Goal: Task Accomplishment & Management: Manage account settings

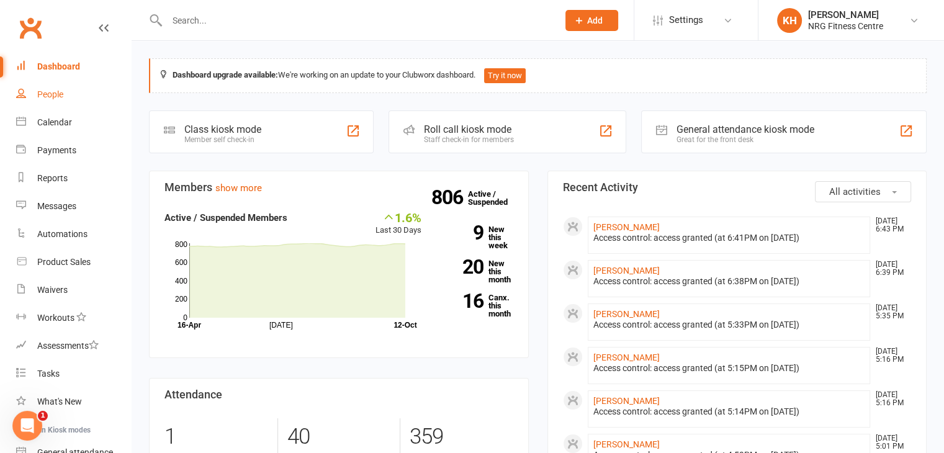
click at [54, 97] on div "People" at bounding box center [50, 94] width 26 height 10
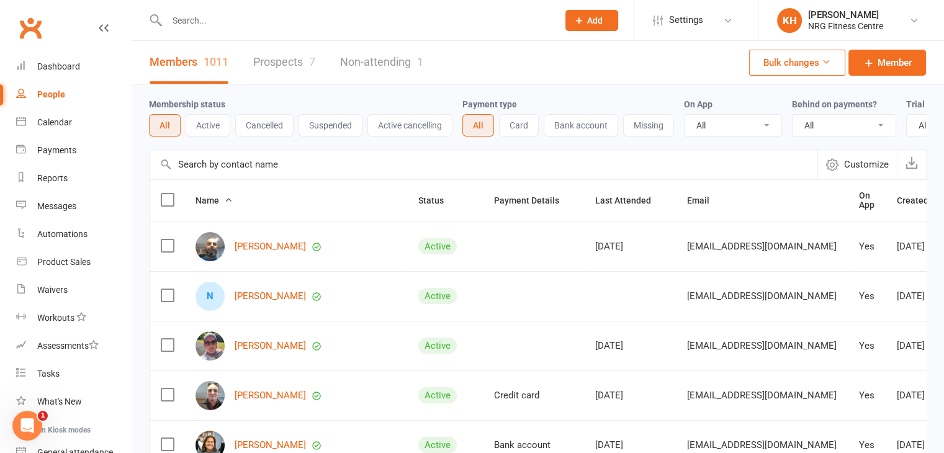
click at [209, 26] on input "text" at bounding box center [356, 20] width 386 height 17
type input "[PERSON_NAME]"
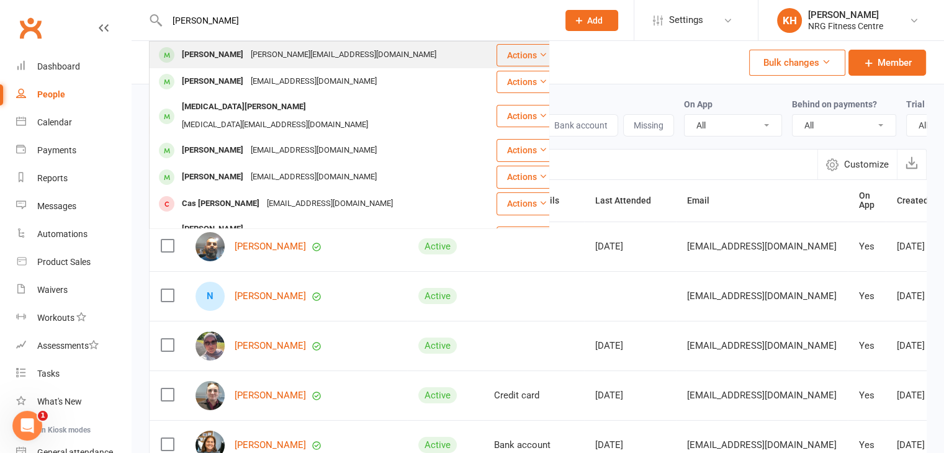
click at [217, 54] on div "[PERSON_NAME]" at bounding box center [212, 55] width 69 height 18
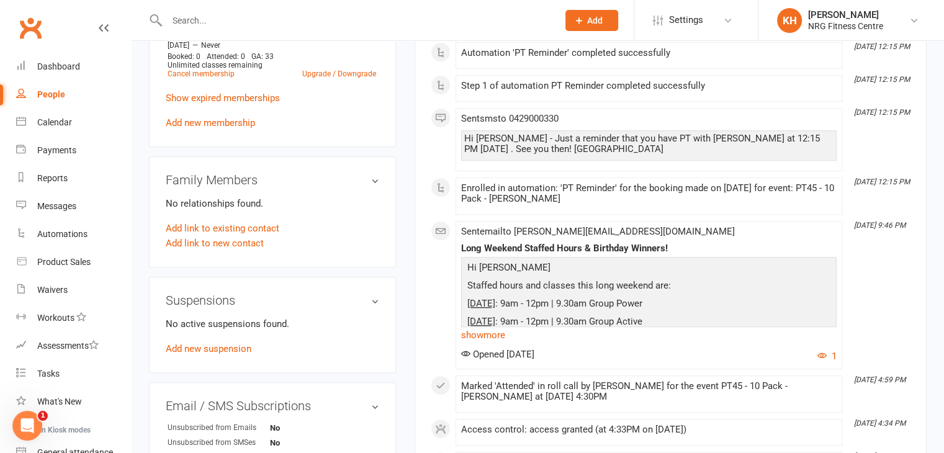
scroll to position [653, 0]
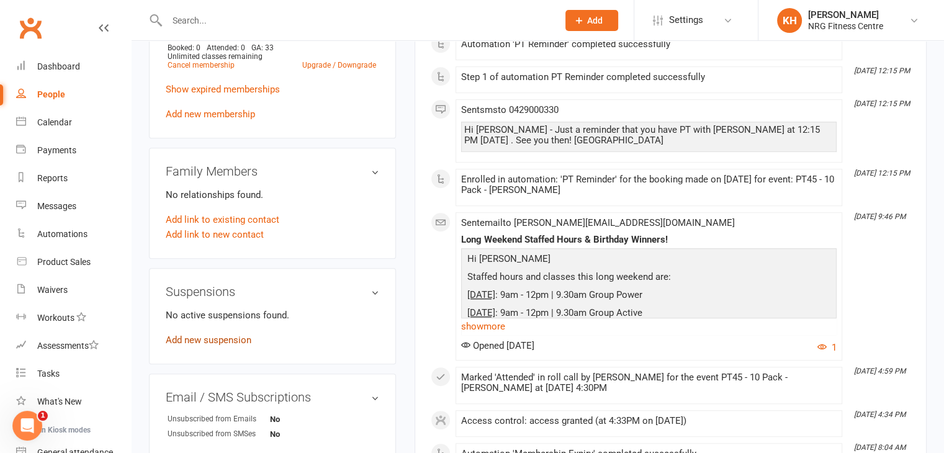
click at [215, 335] on link "Add new suspension" at bounding box center [209, 340] width 86 height 11
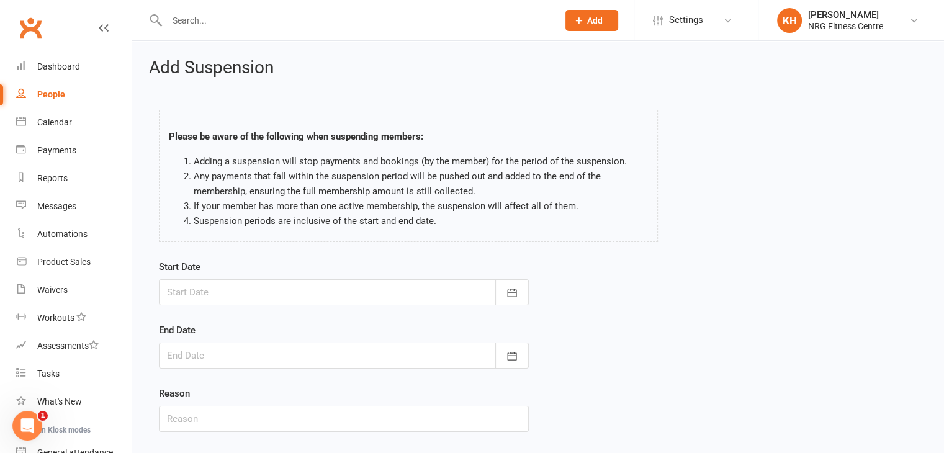
click at [248, 289] on div at bounding box center [344, 292] width 370 height 26
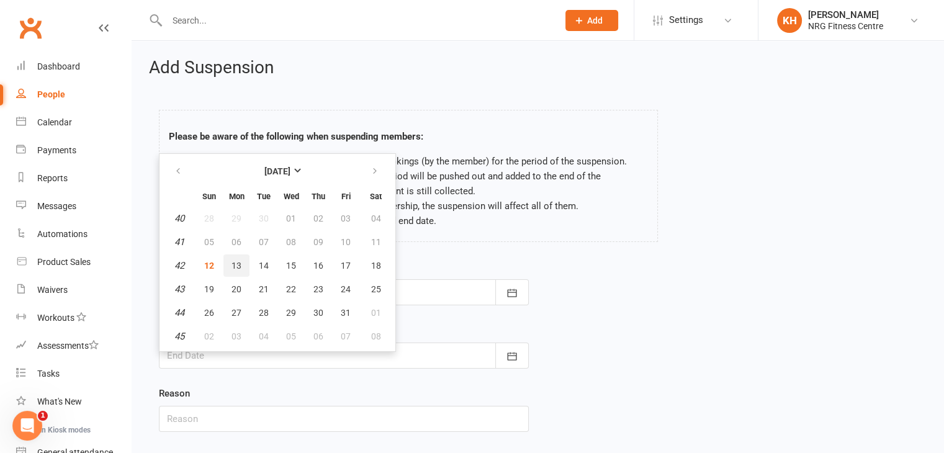
click at [233, 263] on span "13" at bounding box center [237, 266] width 10 height 10
type input "[DATE]"
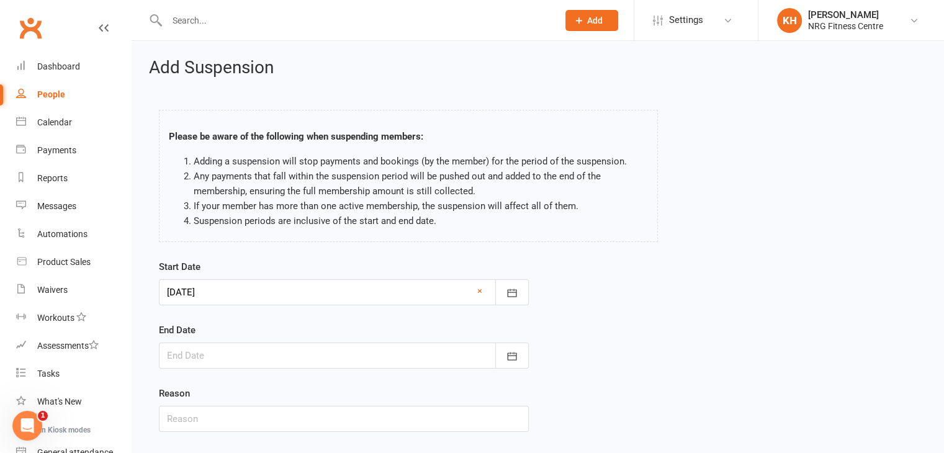
click at [217, 353] on div at bounding box center [344, 356] width 370 height 26
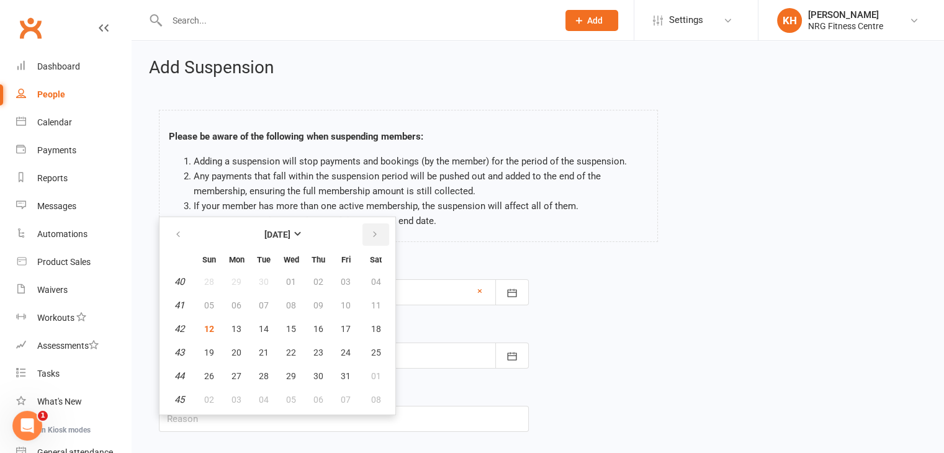
click at [375, 233] on icon "button" at bounding box center [375, 235] width 9 height 10
click at [210, 307] on span "07" at bounding box center [209, 305] width 10 height 10
type input "[DATE]"
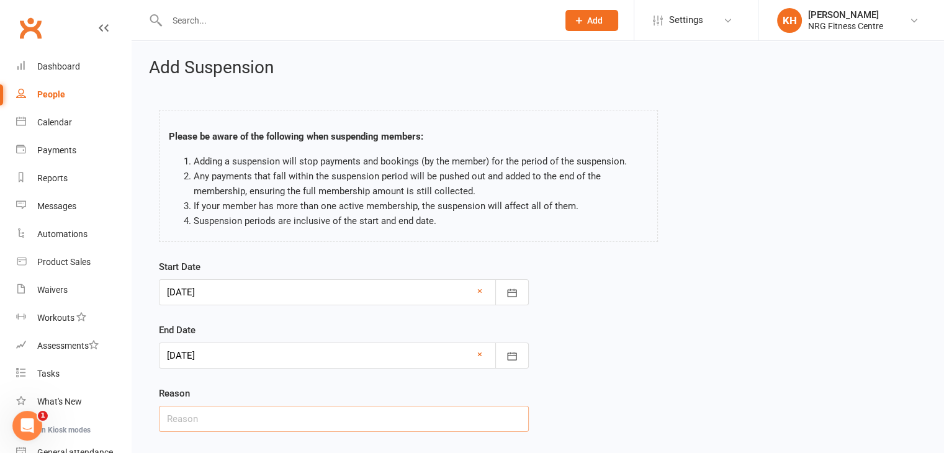
click at [325, 420] on input "text" at bounding box center [344, 419] width 370 height 26
type input "E"
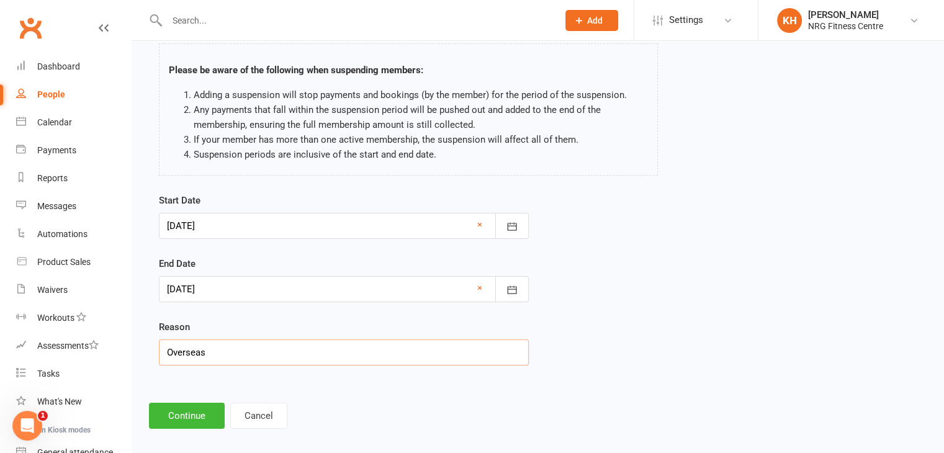
scroll to position [76, 0]
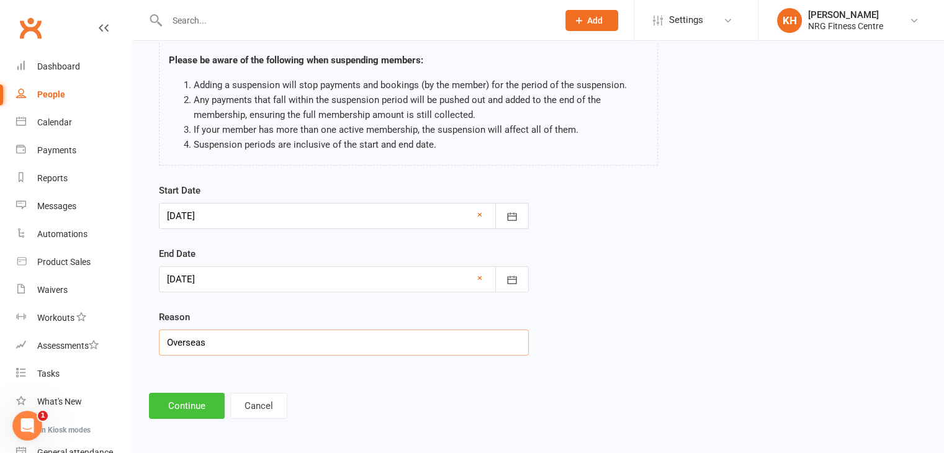
type input "Overseas"
click at [192, 403] on button "Continue" at bounding box center [187, 406] width 76 height 26
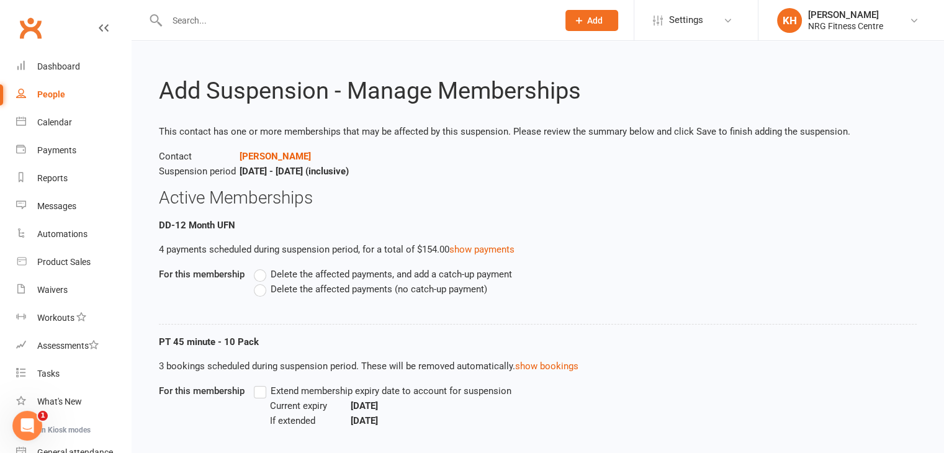
click at [262, 293] on label "Delete the affected payments (no catch-up payment)" at bounding box center [370, 289] width 233 height 15
click at [262, 282] on input "Delete the affected payments (no catch-up payment)" at bounding box center [258, 282] width 8 height 0
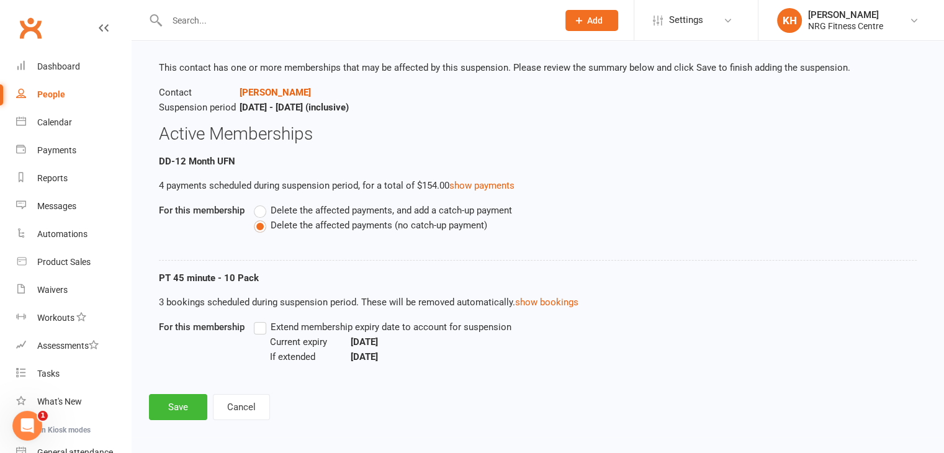
scroll to position [66, 0]
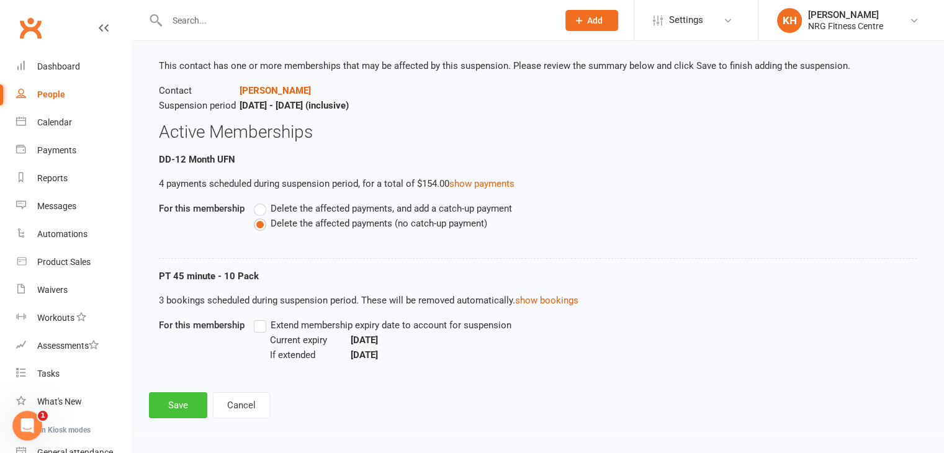
click at [178, 405] on button "Save" at bounding box center [178, 405] width 58 height 26
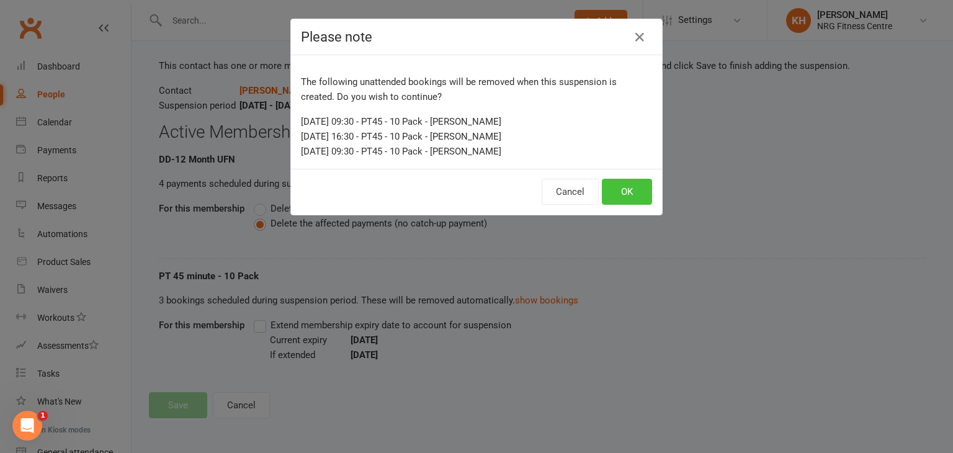
click at [621, 195] on button "OK" at bounding box center [627, 192] width 50 height 26
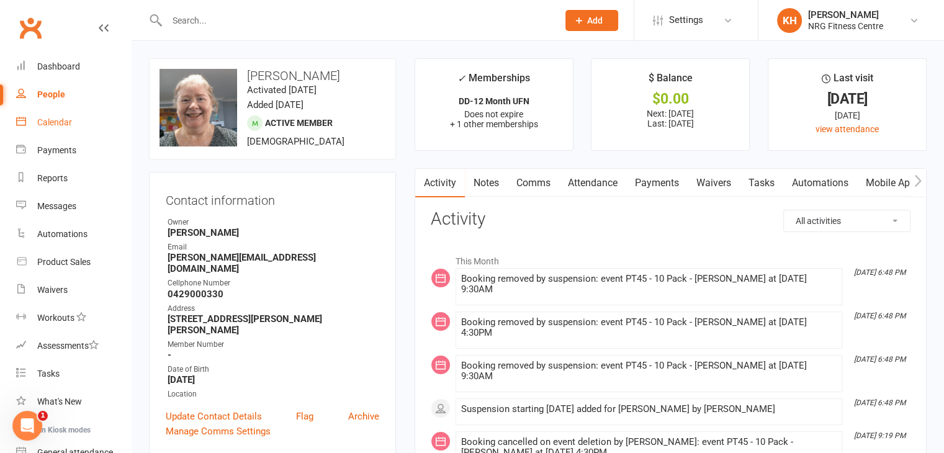
click at [60, 128] on link "Calendar" at bounding box center [73, 123] width 115 height 28
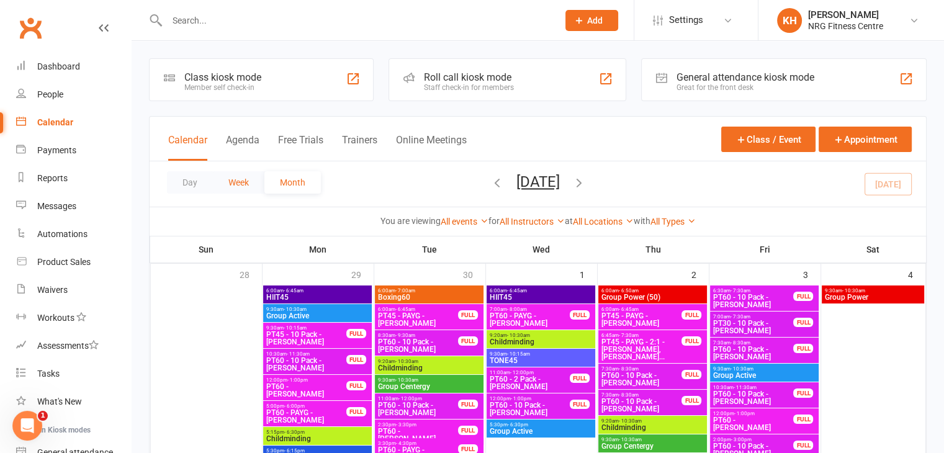
click at [226, 189] on button "Week" at bounding box center [239, 182] width 52 height 22
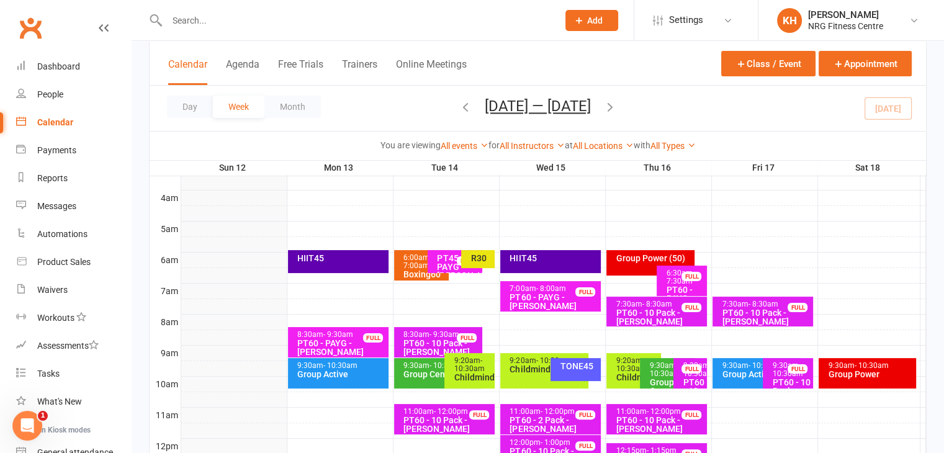
scroll to position [191, 0]
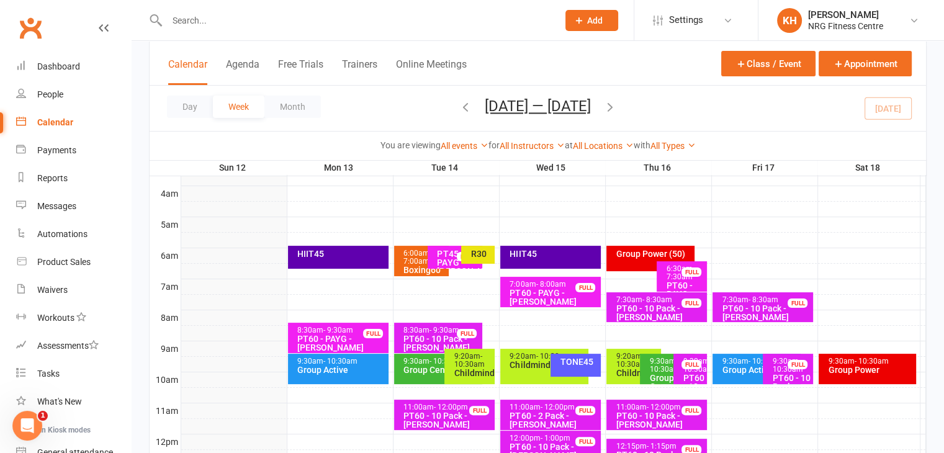
click at [353, 256] on div "HIIT45" at bounding box center [341, 254] width 89 height 9
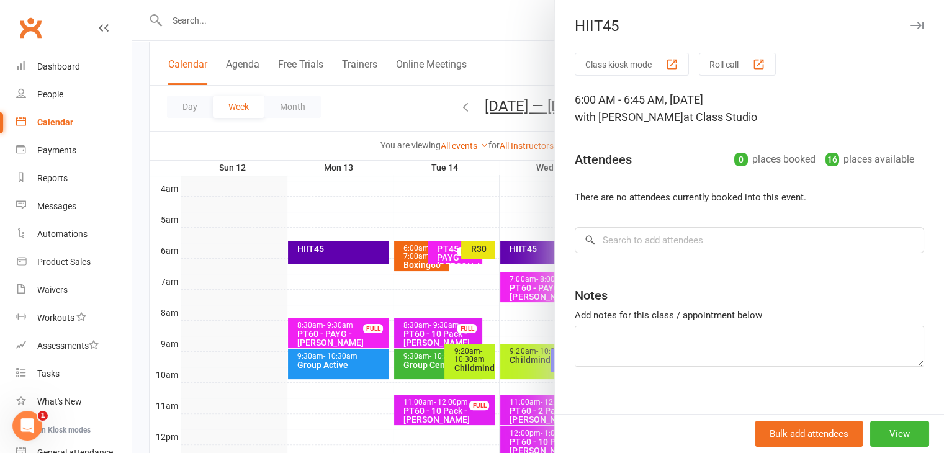
scroll to position [197, 0]
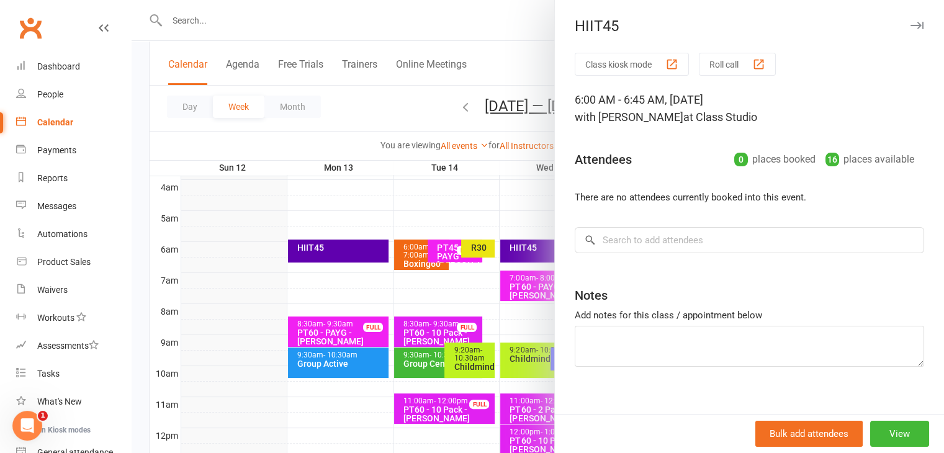
click at [911, 25] on icon "button" at bounding box center [917, 25] width 13 height 7
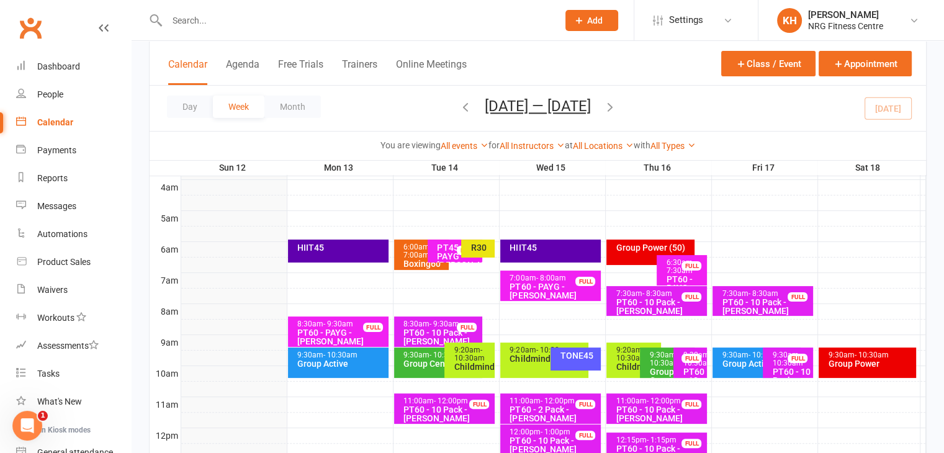
click at [323, 367] on div "Group Active" at bounding box center [341, 363] width 89 height 9
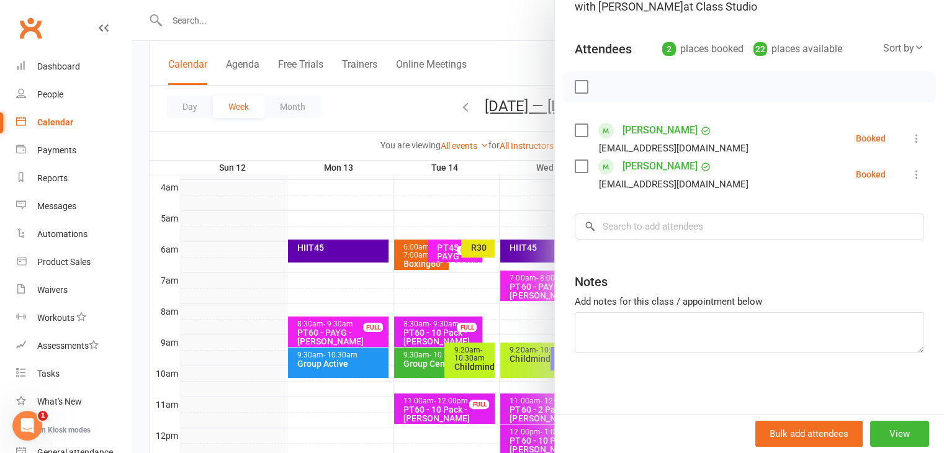
scroll to position [0, 0]
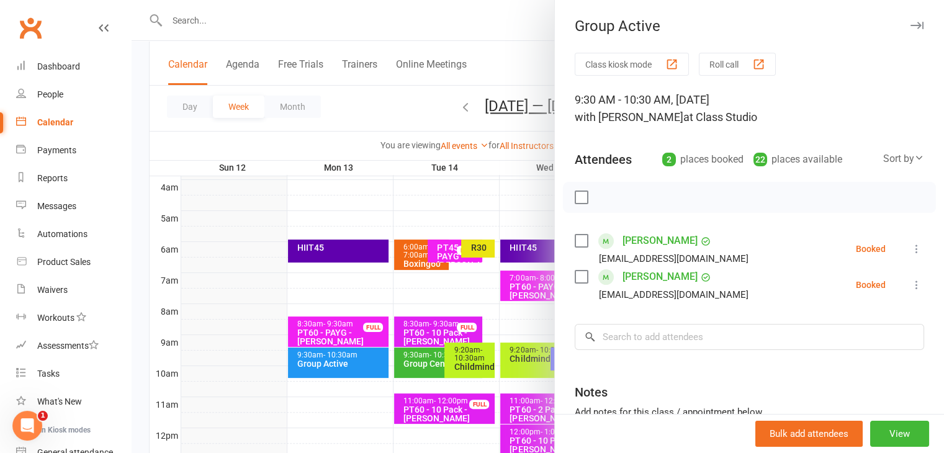
click at [911, 27] on icon "button" at bounding box center [917, 25] width 13 height 7
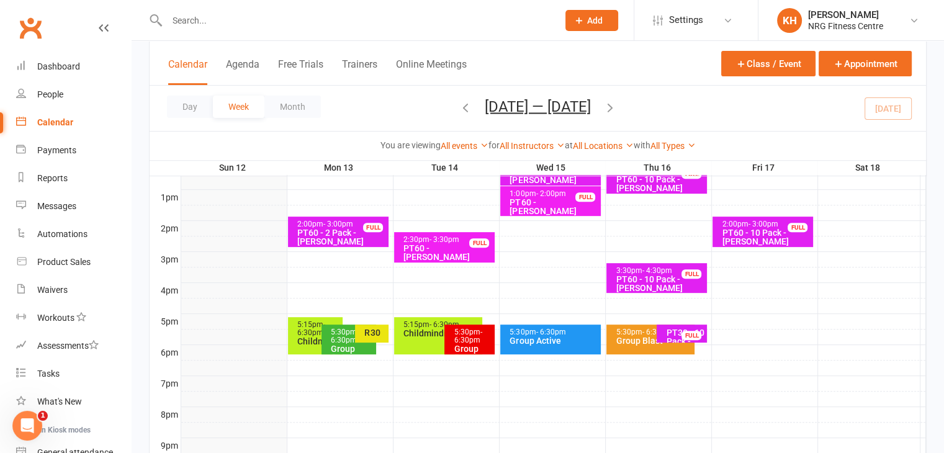
scroll to position [473, 0]
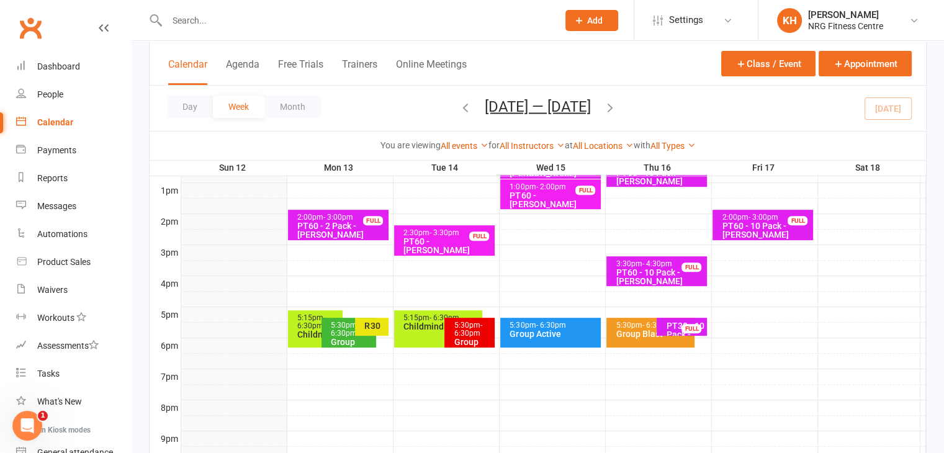
click at [313, 330] on div "Childminding" at bounding box center [318, 334] width 43 height 9
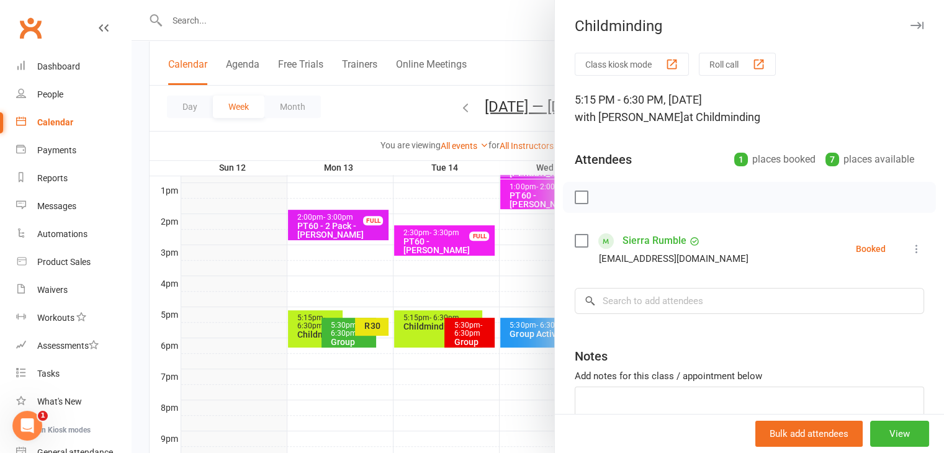
click at [911, 25] on icon "button" at bounding box center [917, 25] width 13 height 7
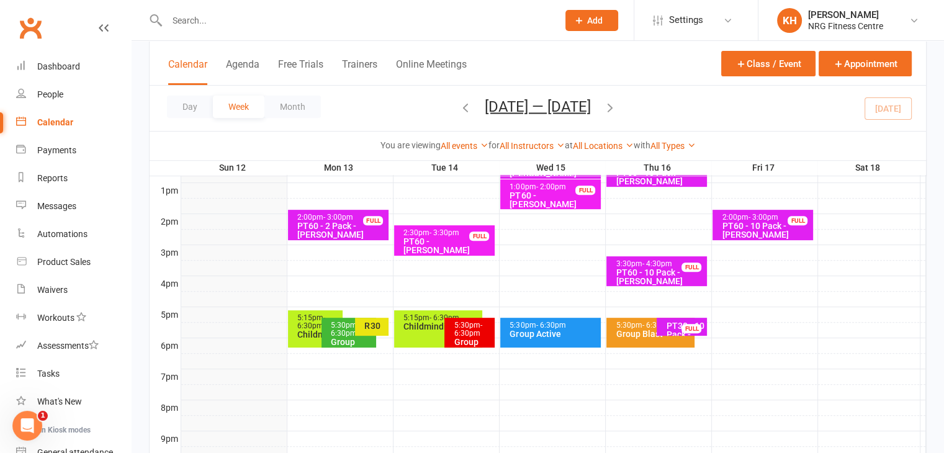
click at [338, 338] on div "Group Centergy" at bounding box center [351, 346] width 43 height 17
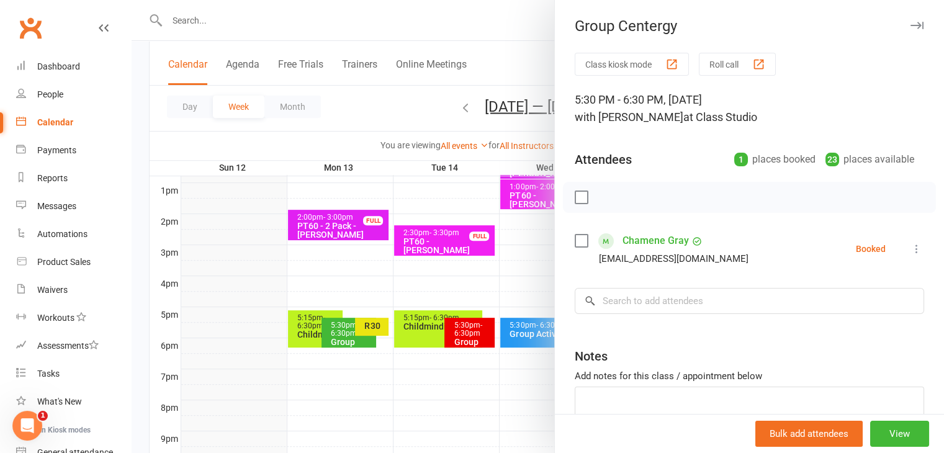
click at [911, 26] on icon "button" at bounding box center [917, 25] width 13 height 7
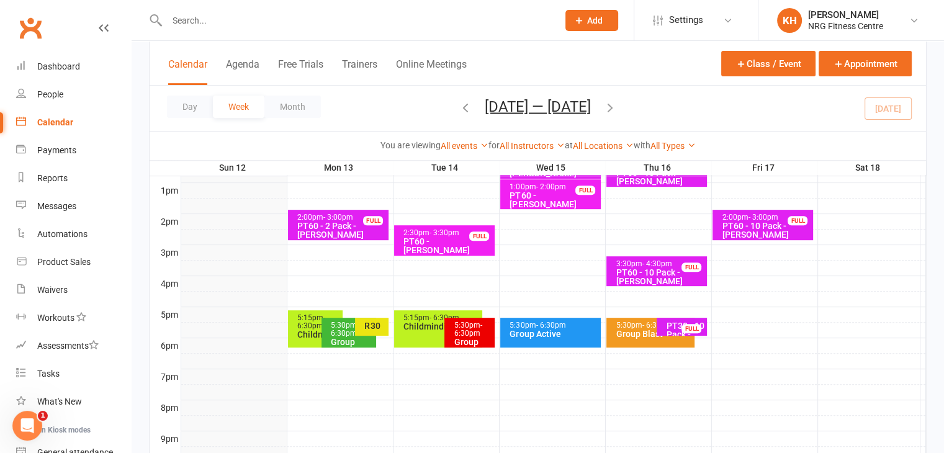
click at [377, 328] on div "R30" at bounding box center [375, 326] width 22 height 9
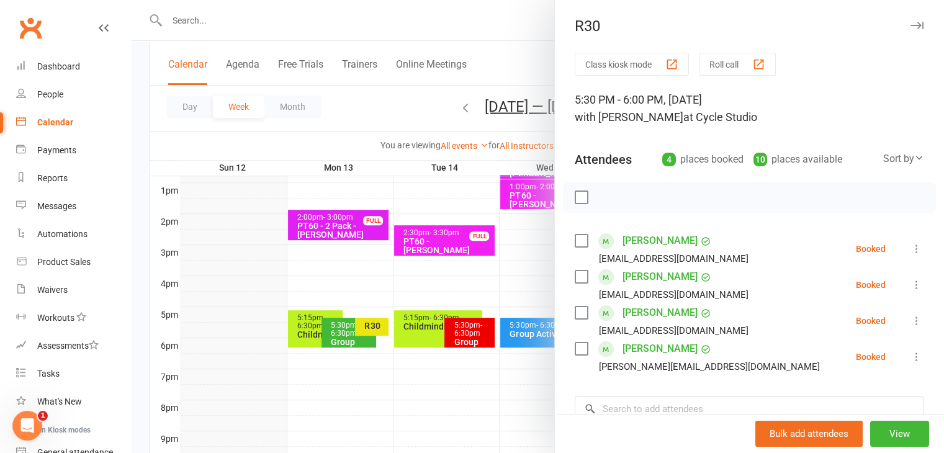
click at [911, 26] on icon "button" at bounding box center [917, 25] width 13 height 7
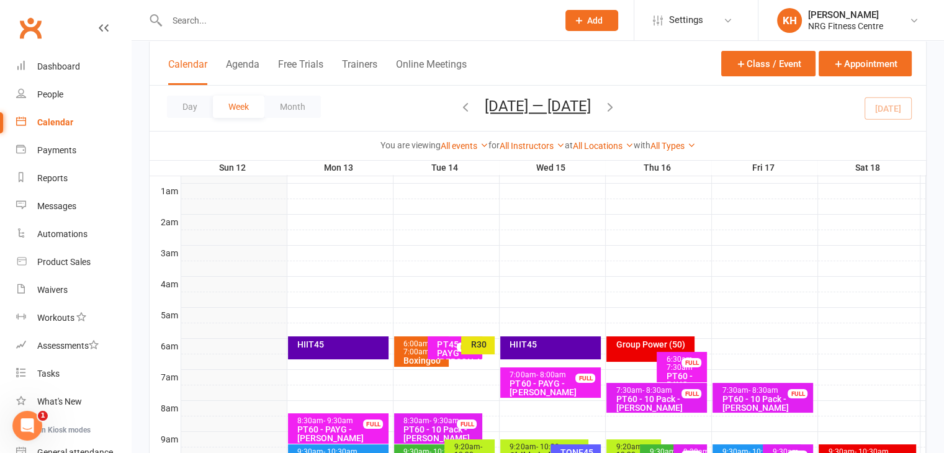
scroll to position [99, 0]
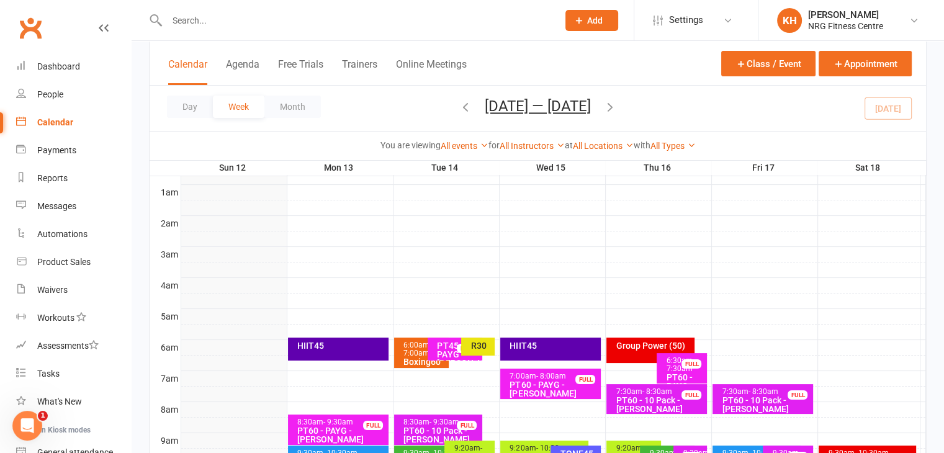
click at [477, 353] on div "R30" at bounding box center [478, 347] width 34 height 18
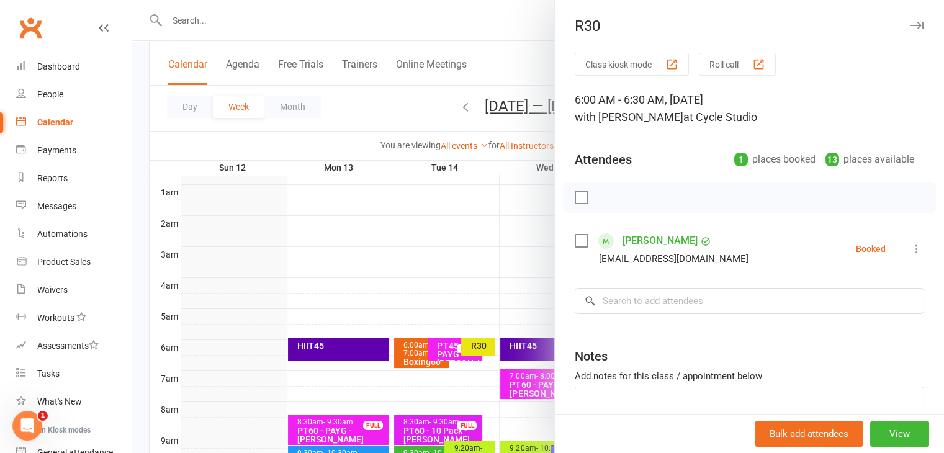
click at [911, 26] on icon "button" at bounding box center [917, 25] width 13 height 7
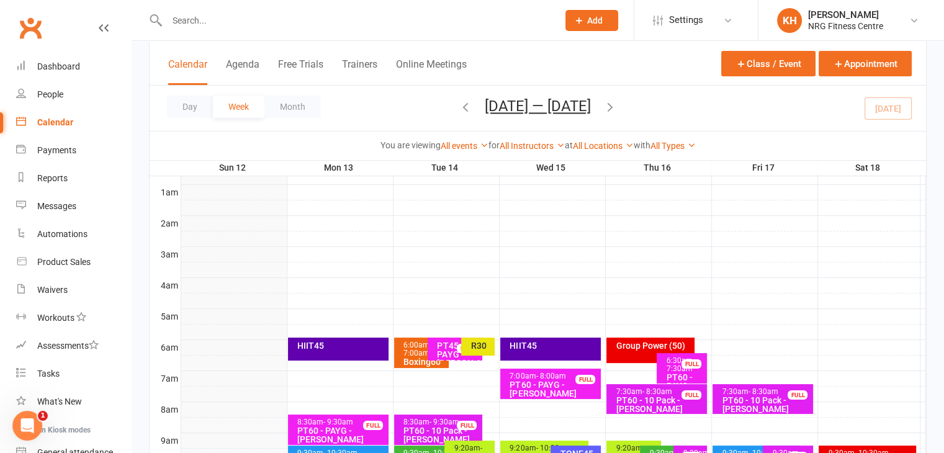
click at [413, 357] on div "Boxing60" at bounding box center [424, 361] width 43 height 9
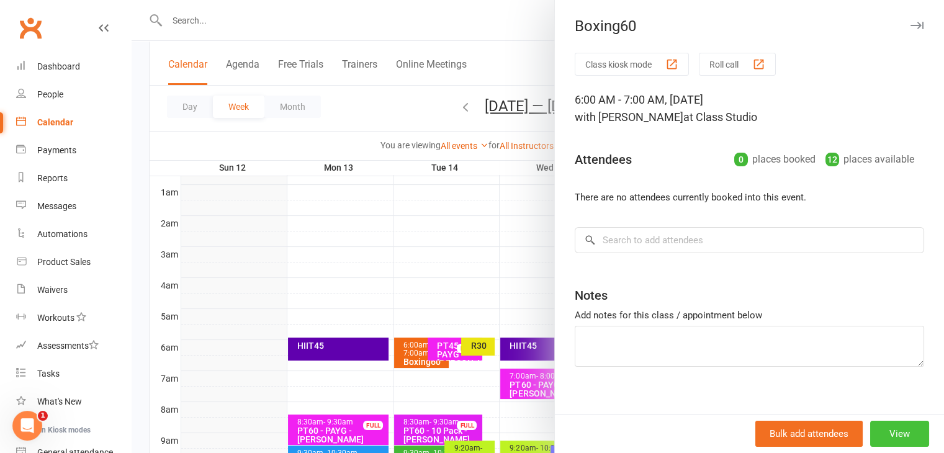
click at [883, 433] on button "View" at bounding box center [899, 434] width 59 height 26
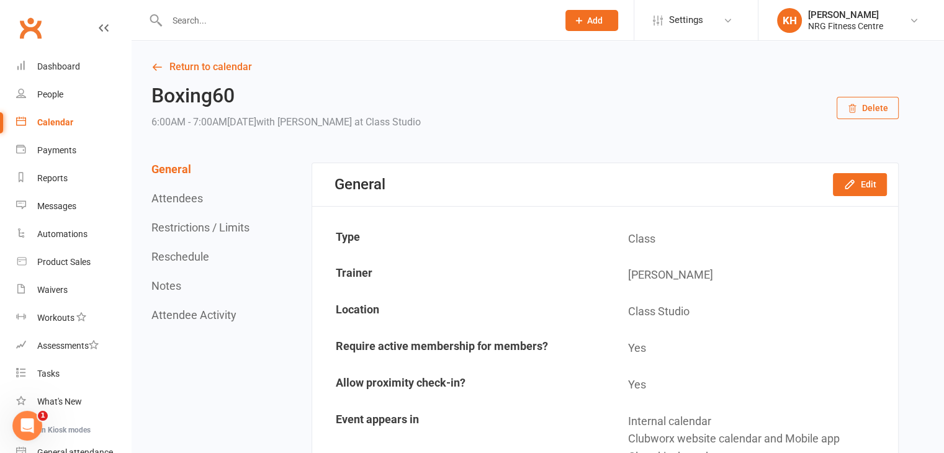
click at [867, 112] on button "Delete" at bounding box center [868, 108] width 62 height 22
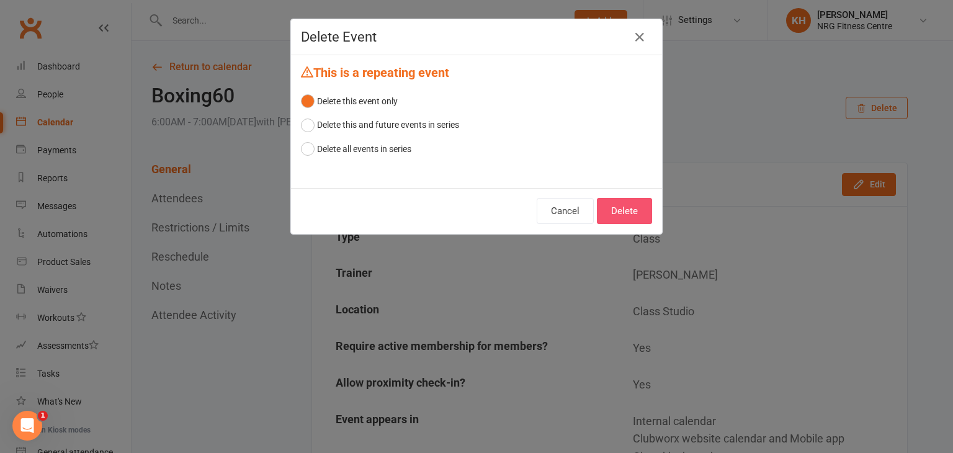
click at [631, 209] on button "Delete" at bounding box center [624, 211] width 55 height 26
